Goal: Information Seeking & Learning: Understand process/instructions

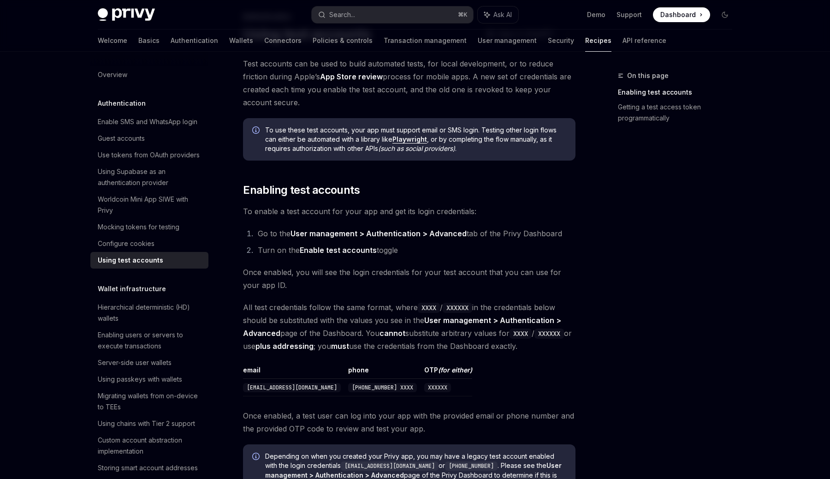
click at [412, 244] on li "Turn on the Enable test accounts toggle" at bounding box center [415, 249] width 320 height 13
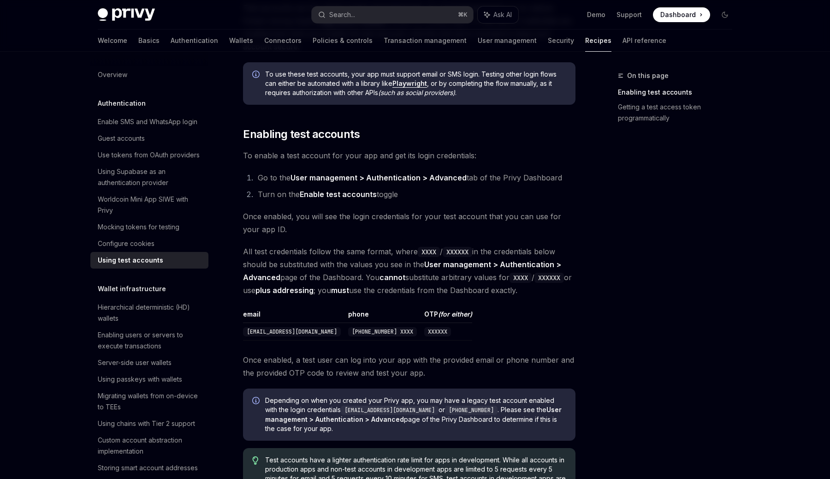
scroll to position [118, 0]
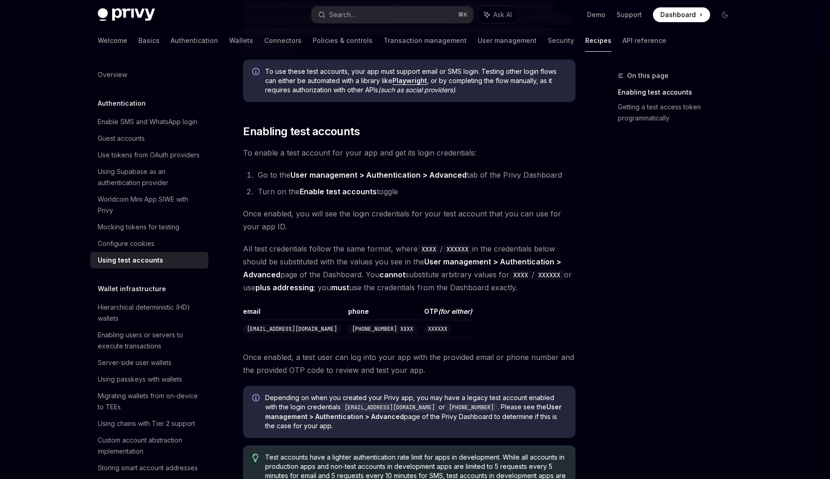
click at [427, 181] on li "Go to the User management > Authentication > Advanced tab of the Privy Dashboard" at bounding box center [415, 174] width 320 height 13
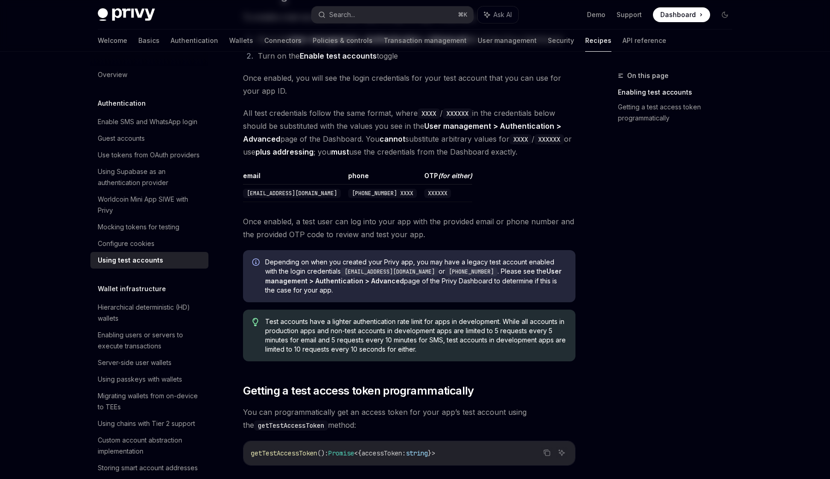
scroll to position [0, 0]
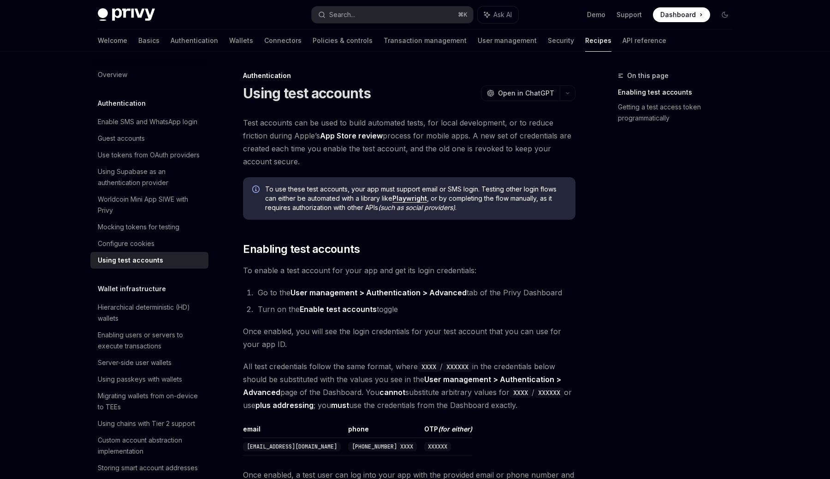
click at [438, 99] on div "Using test accounts OpenAI Open in ChatGPT" at bounding box center [409, 93] width 332 height 17
click at [411, 99] on div "Using test accounts OpenAI Open in ChatGPT" at bounding box center [409, 93] width 332 height 17
click at [417, 98] on div "Using test accounts OpenAI Open in ChatGPT" at bounding box center [409, 93] width 332 height 17
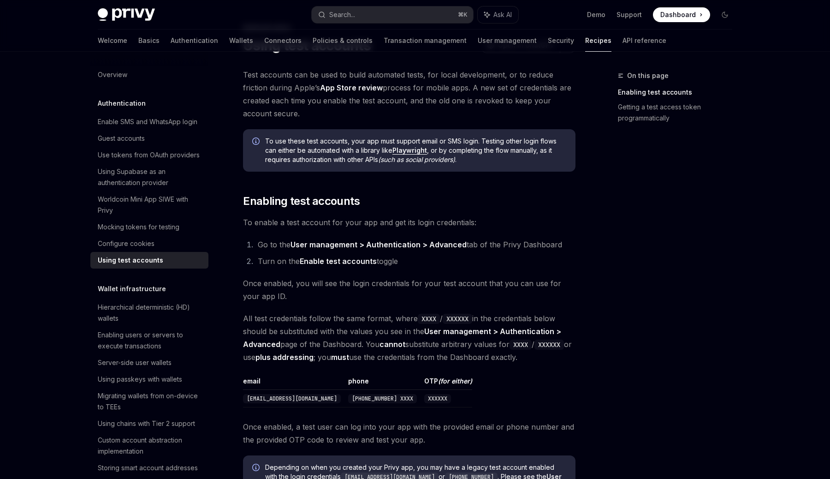
scroll to position [52, 0]
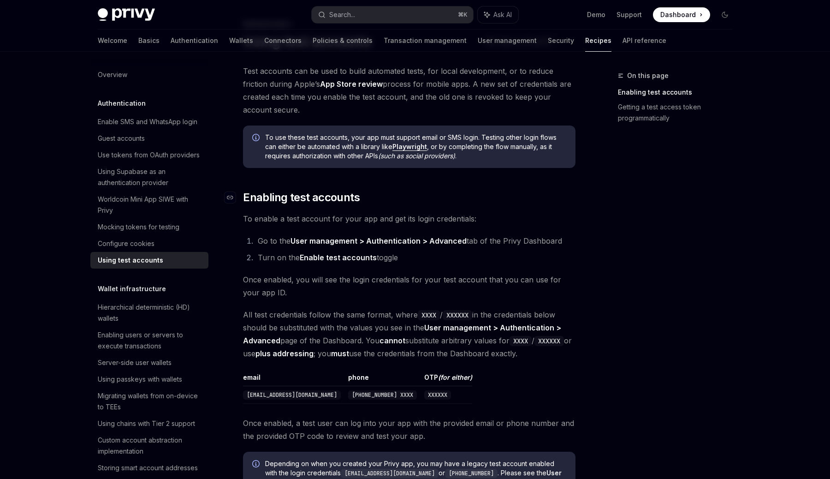
click at [410, 195] on h2 "​ Enabling test accounts" at bounding box center [409, 197] width 332 height 15
click at [339, 151] on span "To use these test accounts, your app must support email or SMS login. Testing o…" at bounding box center [415, 147] width 301 height 28
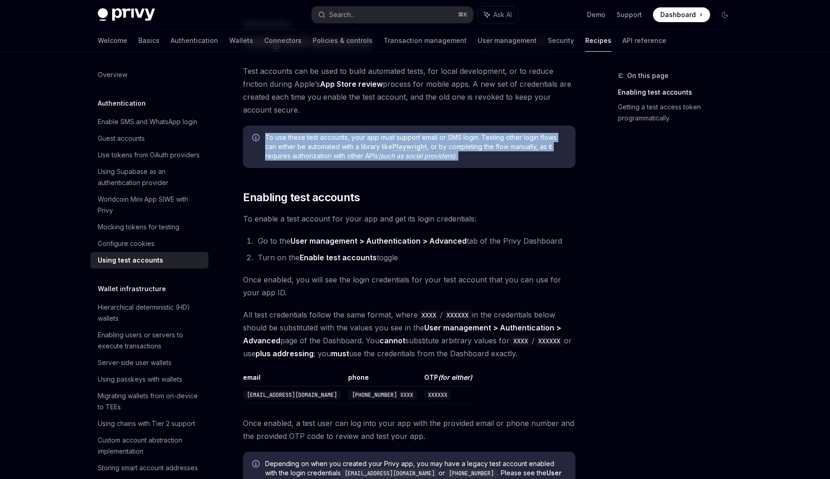
click at [398, 114] on span "Test accounts can be used to build automated tests, for local development, or t…" at bounding box center [409, 91] width 332 height 52
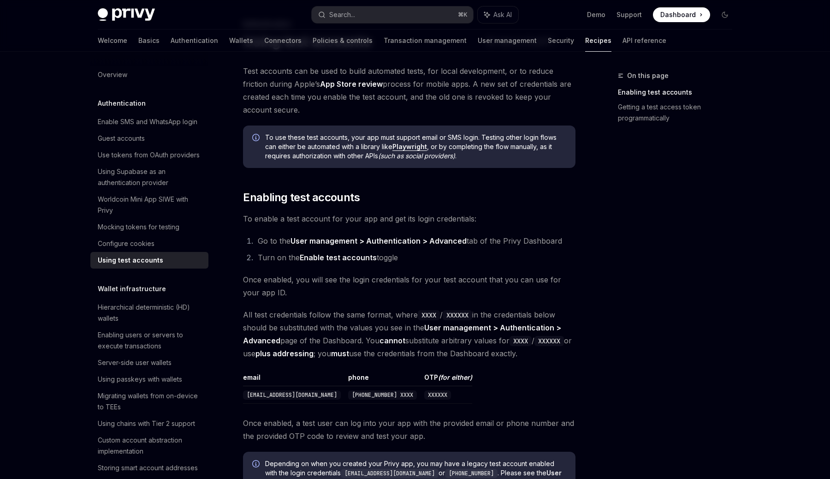
click at [440, 138] on span "To use these test accounts, your app must support email or SMS login. Testing o…" at bounding box center [415, 147] width 301 height 28
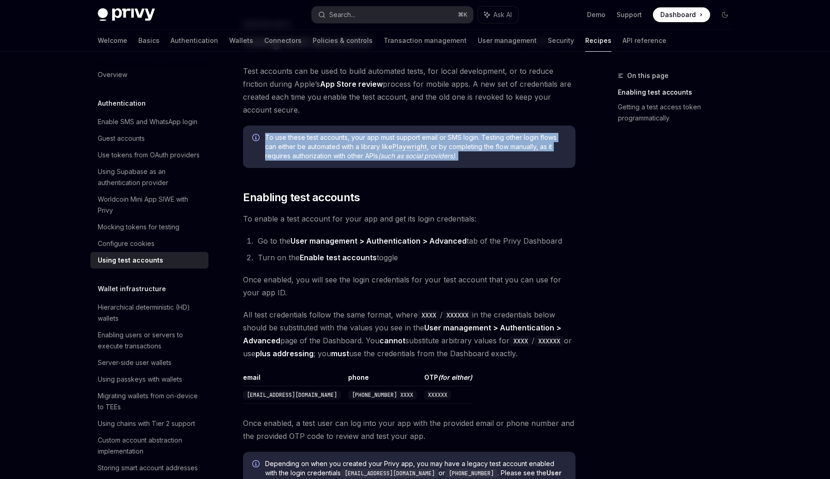
click at [433, 174] on div "Test accounts can be used to build automated tests, for local development, or t…" at bounding box center [409, 420] width 332 height 710
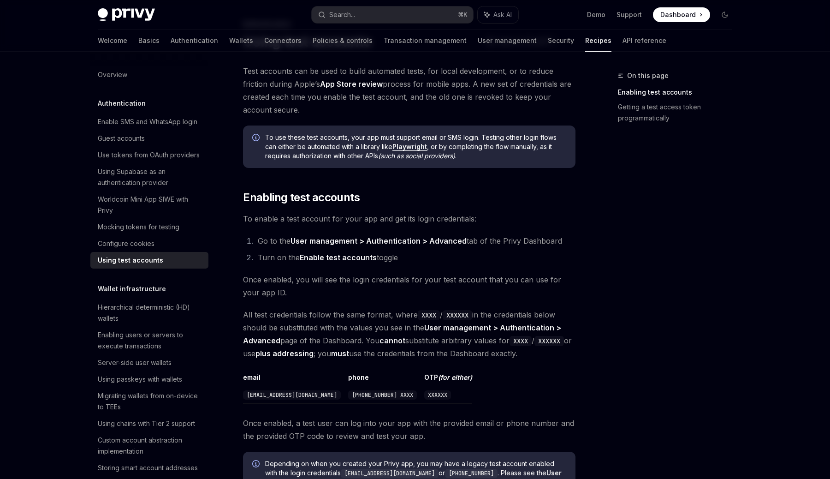
click at [413, 180] on div "Test accounts can be used to build automated tests, for local development, or t…" at bounding box center [409, 420] width 332 height 710
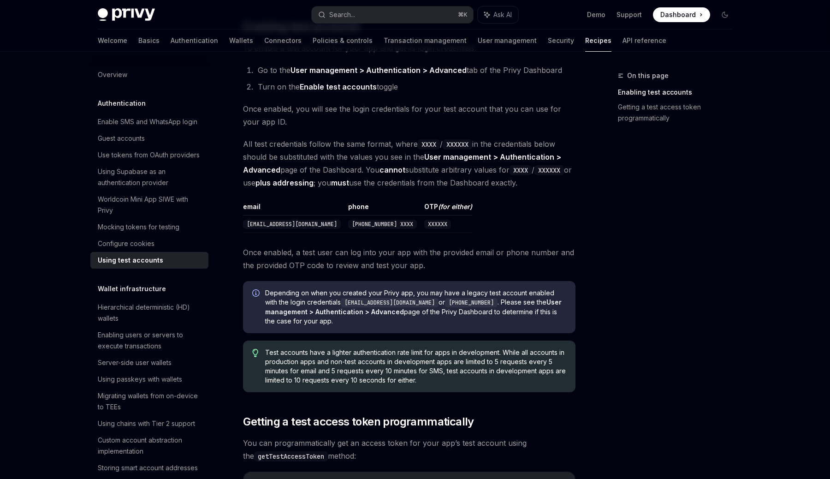
scroll to position [225, 0]
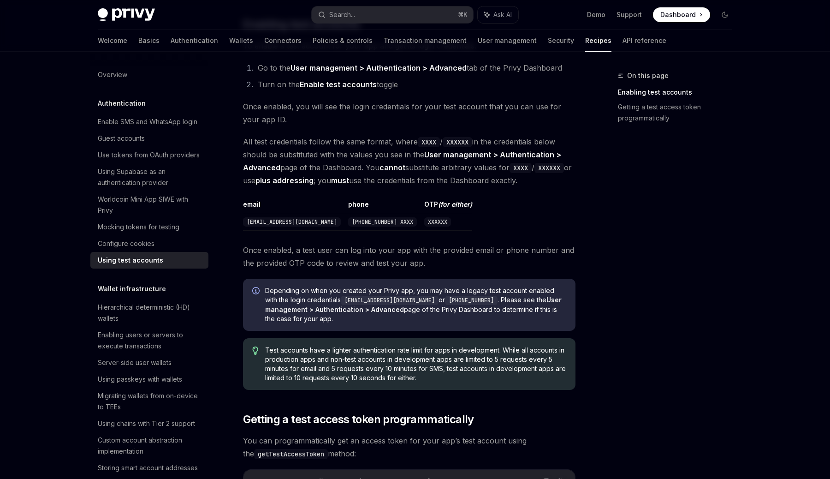
click at [391, 105] on span "Once enabled, you will see the login credentials for your test account that you…" at bounding box center [409, 113] width 332 height 26
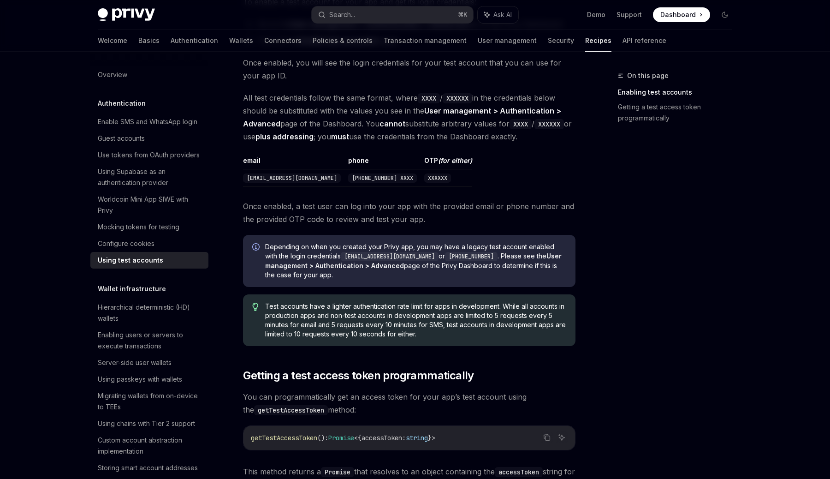
scroll to position [0, 0]
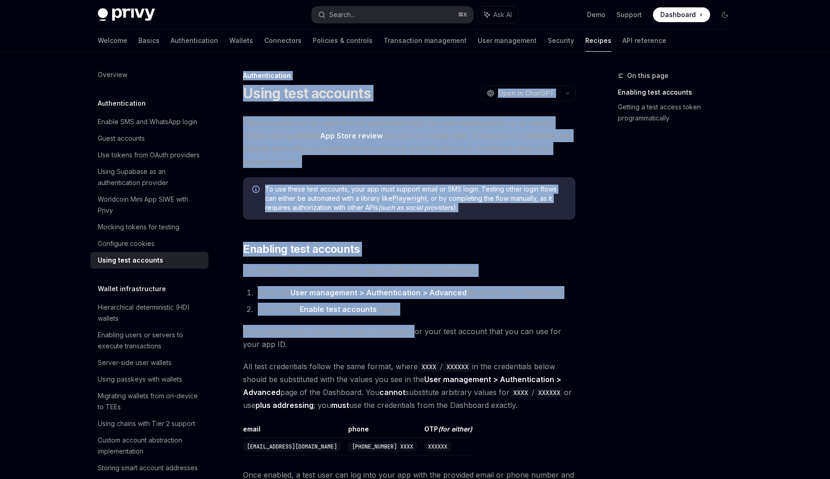
drag, startPoint x: 243, startPoint y: 75, endPoint x: 416, endPoint y: 333, distance: 310.6
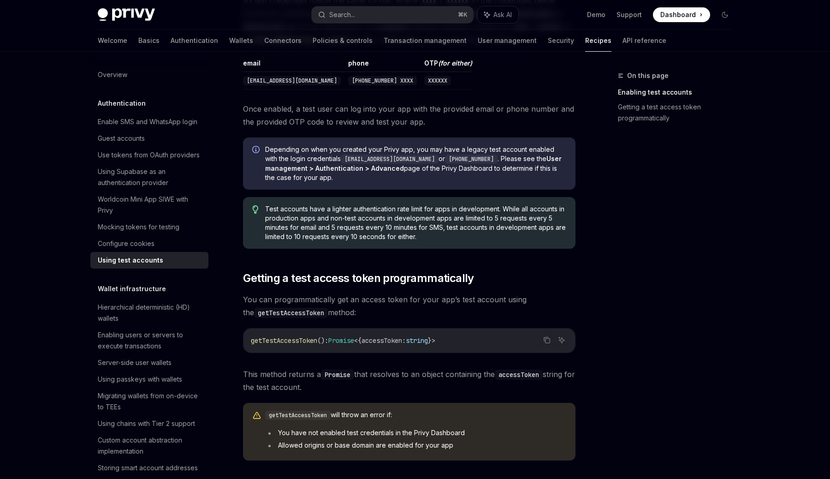
scroll to position [483, 0]
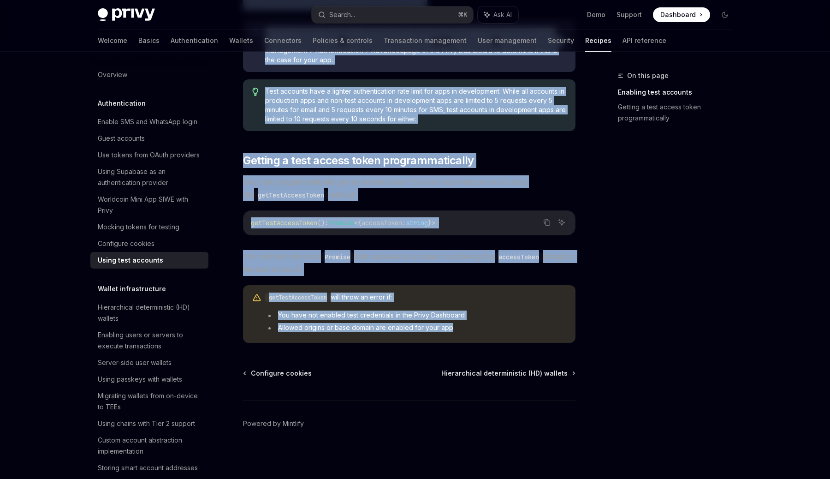
click at [464, 330] on li "Allowed origins or base domain are enabled for your app" at bounding box center [415, 327] width 301 height 9
copy div "Loremipsumdolo Sitam cons adipisci ElitSE Doei te InciDID UtlaBO Etdo ma AliqUA…"
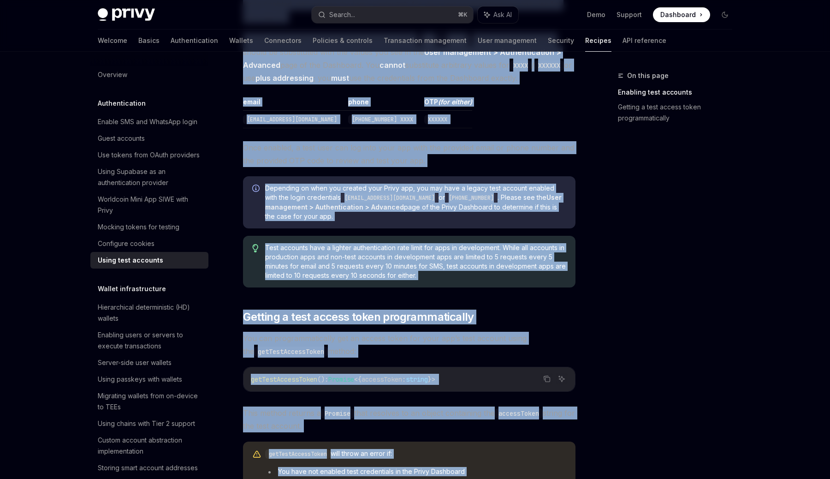
scroll to position [283, 0]
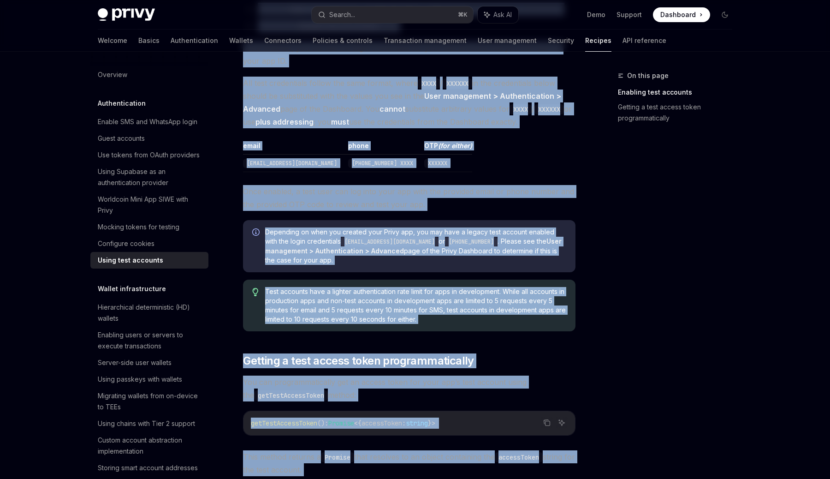
click at [482, 238] on span "Depending on when you created your Privy app, you may have a legacy test accoun…" at bounding box center [415, 245] width 301 height 37
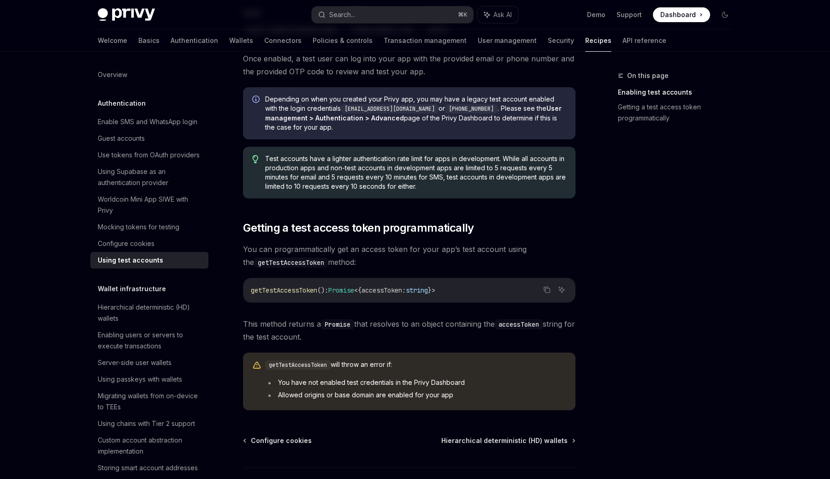
scroll to position [417, 0]
click at [401, 212] on div "Test accounts can be used to build automated tests, for local development, or t…" at bounding box center [409, 54] width 332 height 710
click at [432, 195] on div "Test accounts have a lighter authentication rate limit for apps in development.…" at bounding box center [409, 172] width 332 height 52
click at [442, 116] on span "Depending on when you created your Privy app, you may have a legacy test accoun…" at bounding box center [415, 112] width 301 height 37
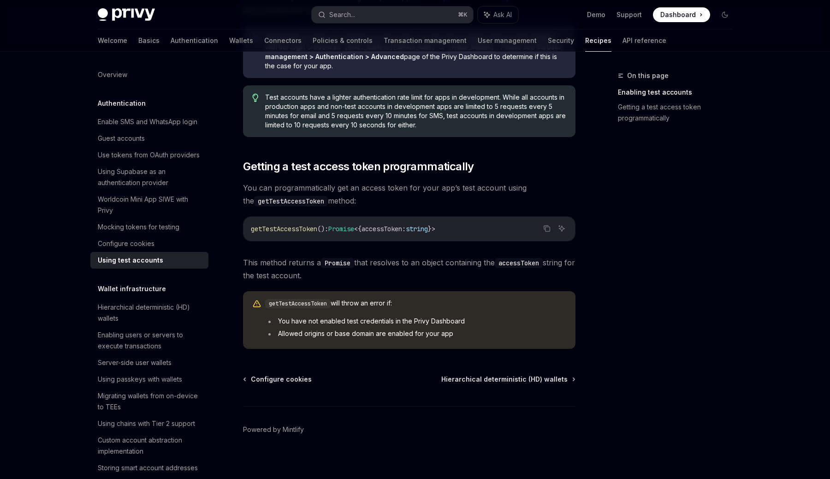
scroll to position [483, 0]
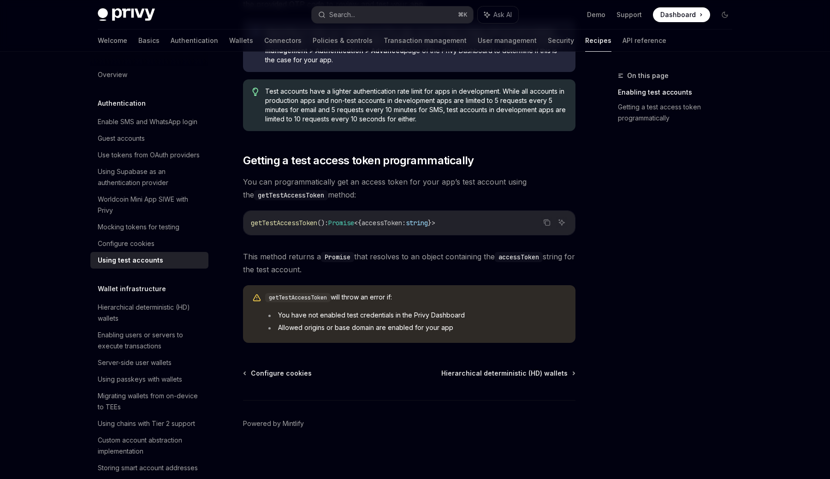
click at [420, 115] on span "Test accounts have a lighter authentication rate limit for apps in development.…" at bounding box center [415, 105] width 301 height 37
click at [423, 114] on span "Test accounts have a lighter authentication rate limit for apps in development.…" at bounding box center [415, 105] width 301 height 37
click at [406, 164] on span "Getting a test access token programmatically" at bounding box center [358, 160] width 231 height 15
click at [424, 184] on span "You can programmatically get an access token for your app’s test account using …" at bounding box center [409, 188] width 332 height 26
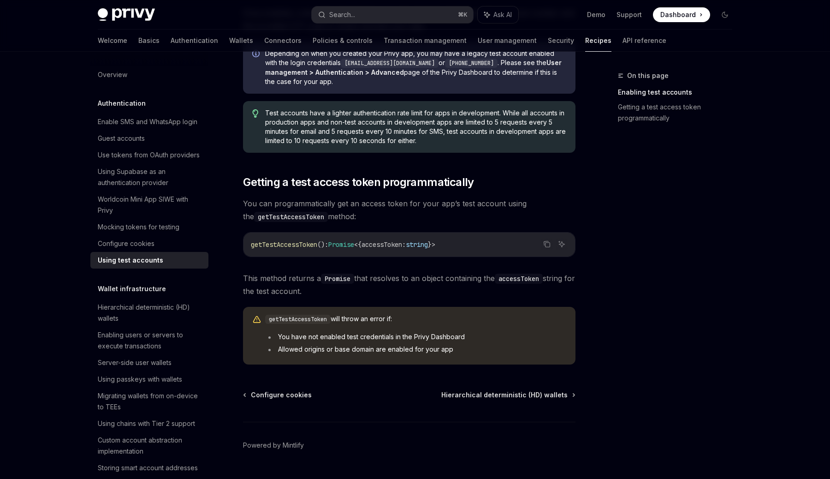
scroll to position [444, 0]
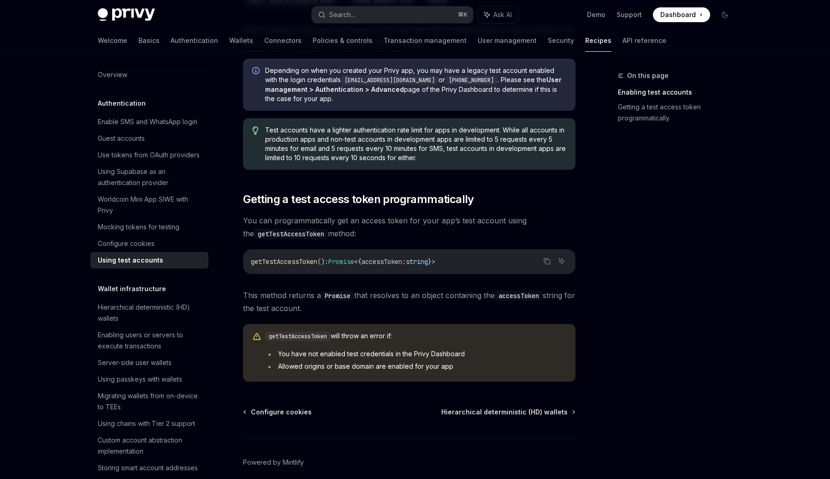
click at [515, 96] on span "Depending on when you created your Privy app, you may have a legacy test accoun…" at bounding box center [415, 84] width 301 height 37
